Goal: Transaction & Acquisition: Purchase product/service

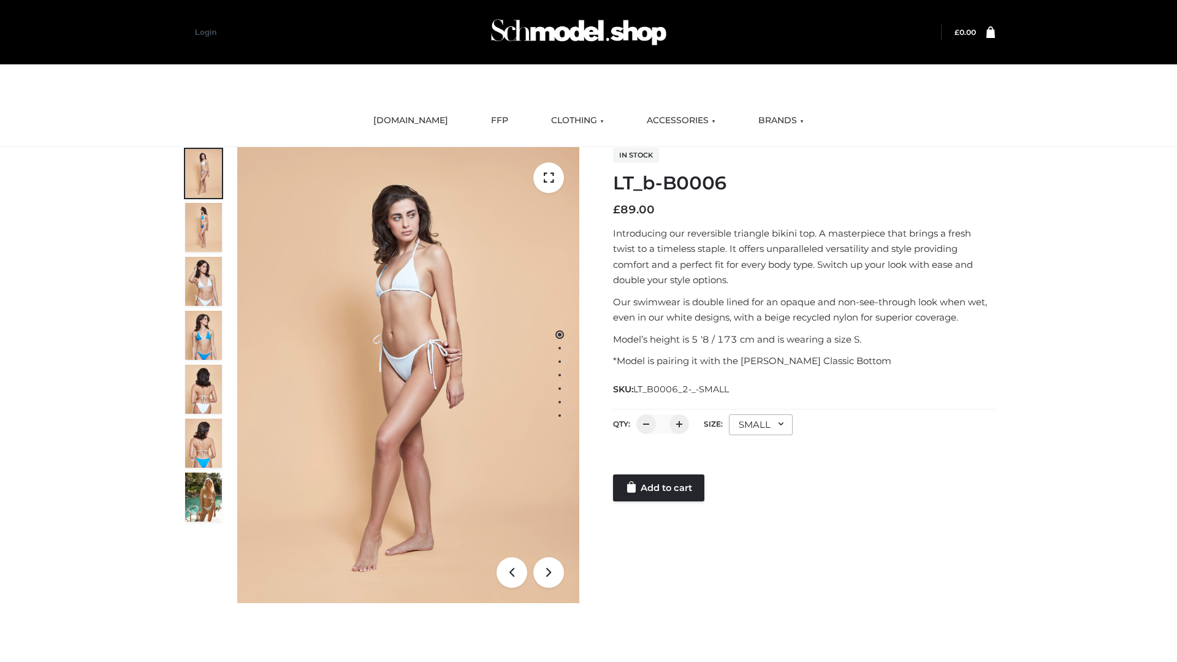
click at [660, 488] on link "Add to cart" at bounding box center [658, 487] width 91 height 27
